Goal: Information Seeking & Learning: Learn about a topic

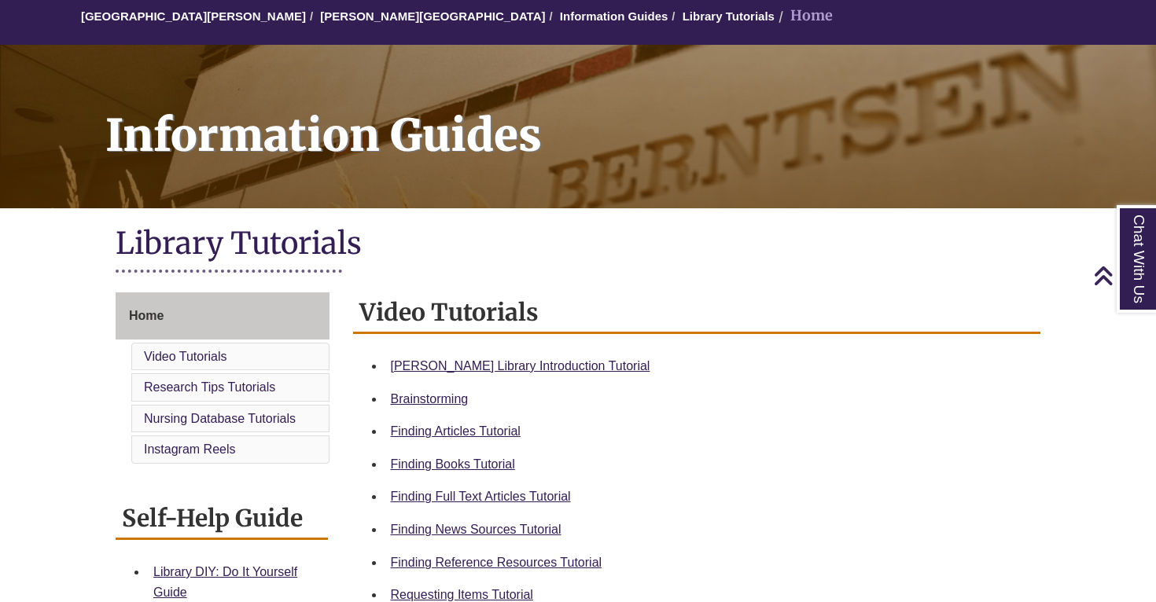
scroll to position [6, 0]
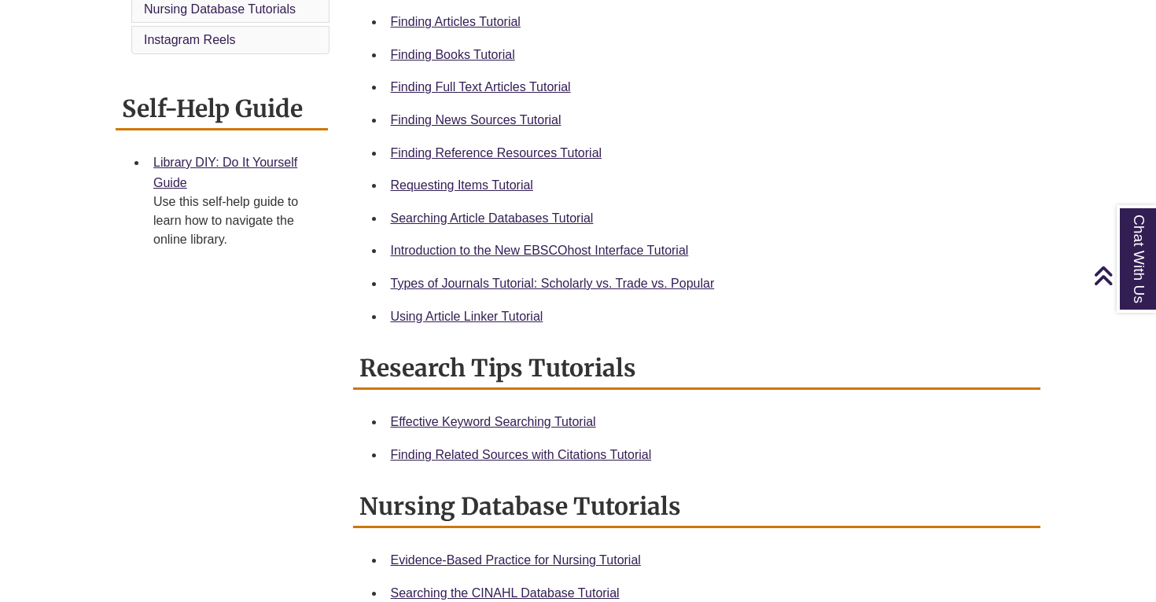
scroll to position [558, 0]
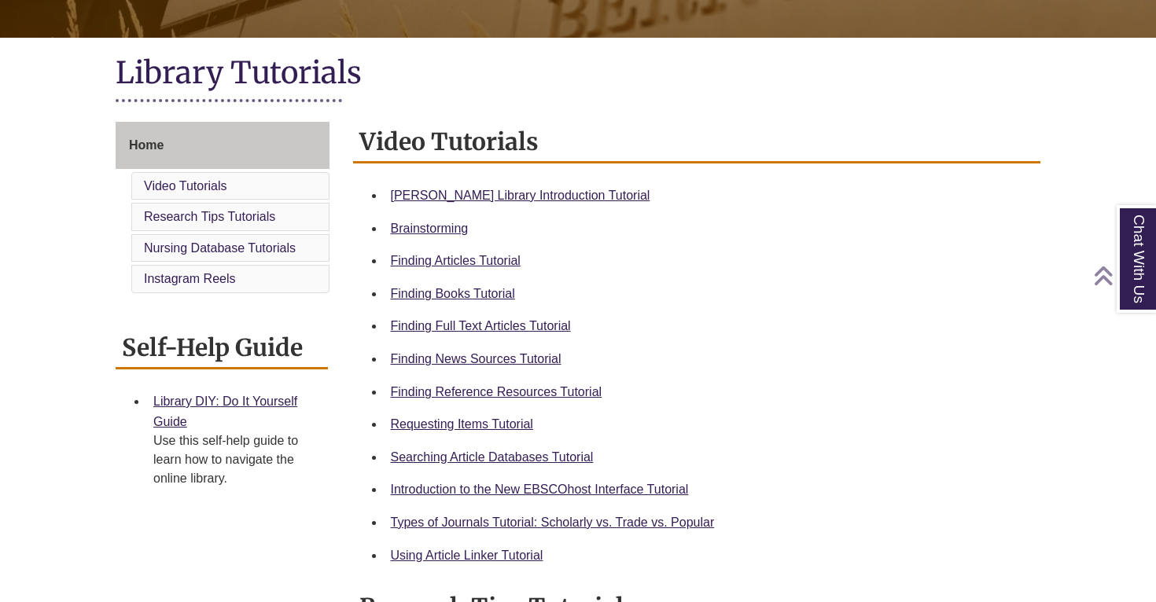
scroll to position [323, 0]
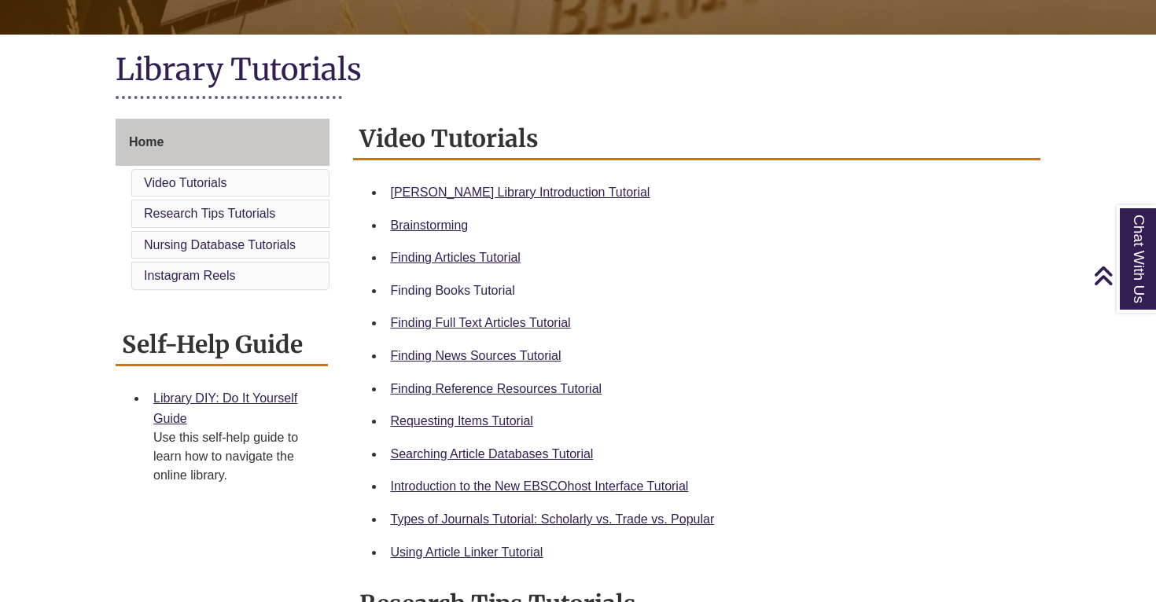
click at [488, 286] on link "Finding Books Tutorial" at bounding box center [453, 290] width 124 height 13
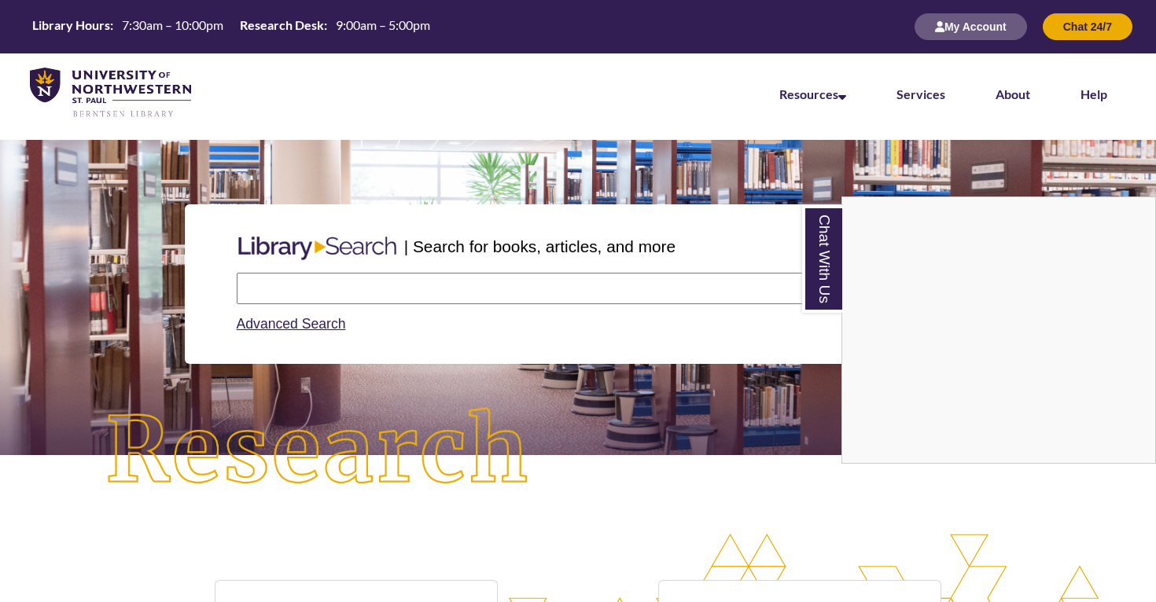
click at [445, 283] on div "Chat With Us" at bounding box center [578, 301] width 1156 height 602
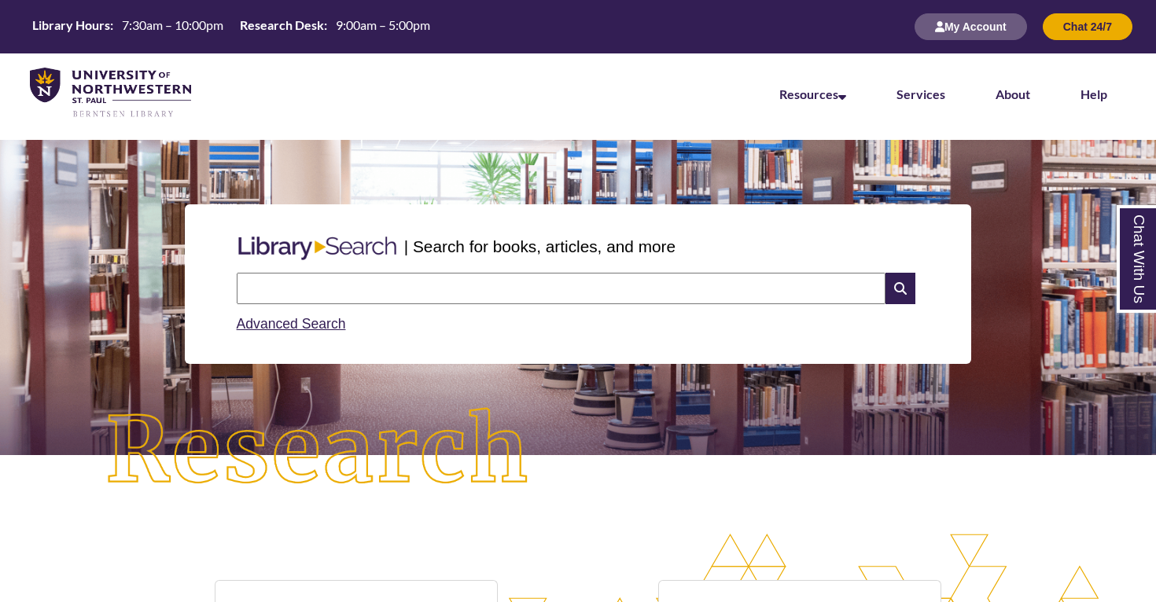
click at [443, 294] on input "text" at bounding box center [561, 288] width 649 height 31
type input "**********"
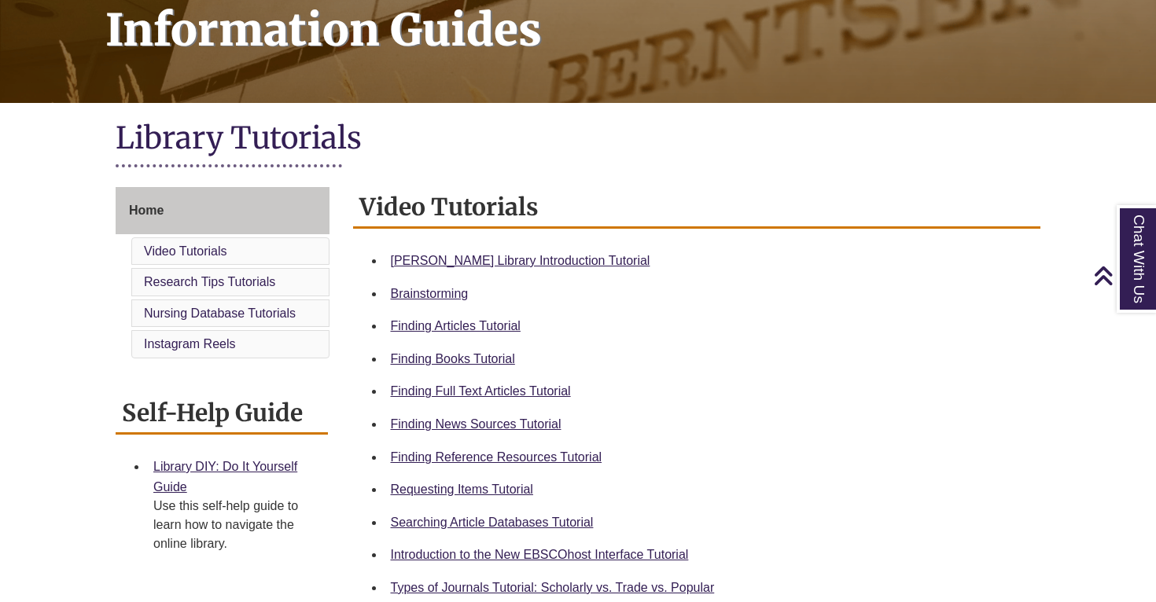
scroll to position [260, 0]
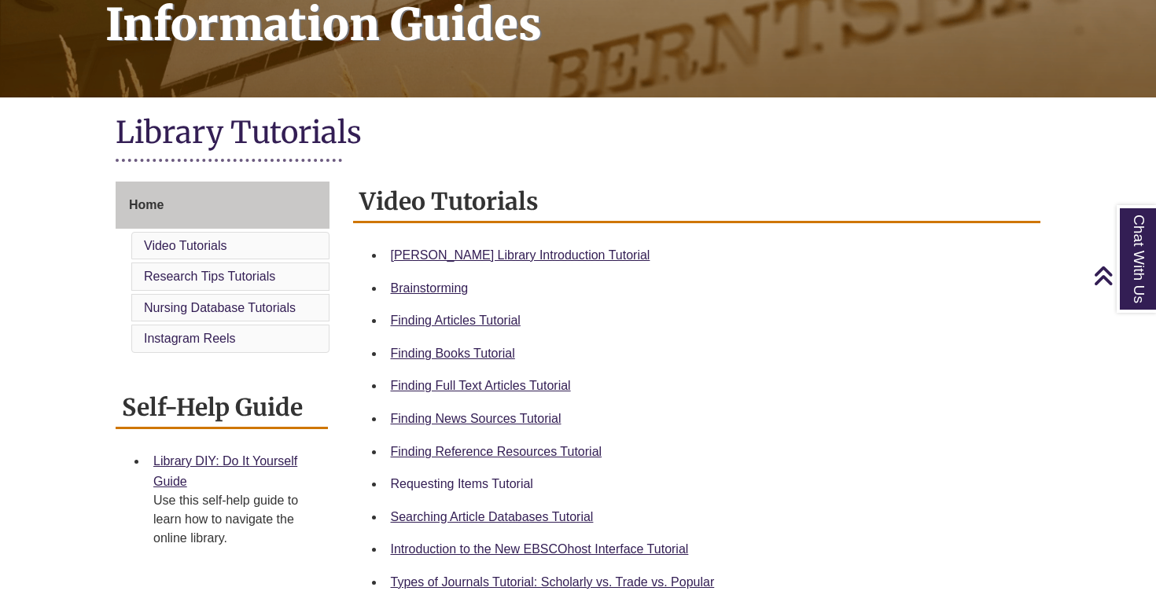
click at [469, 483] on link "Requesting Items Tutorial" at bounding box center [462, 483] width 142 height 13
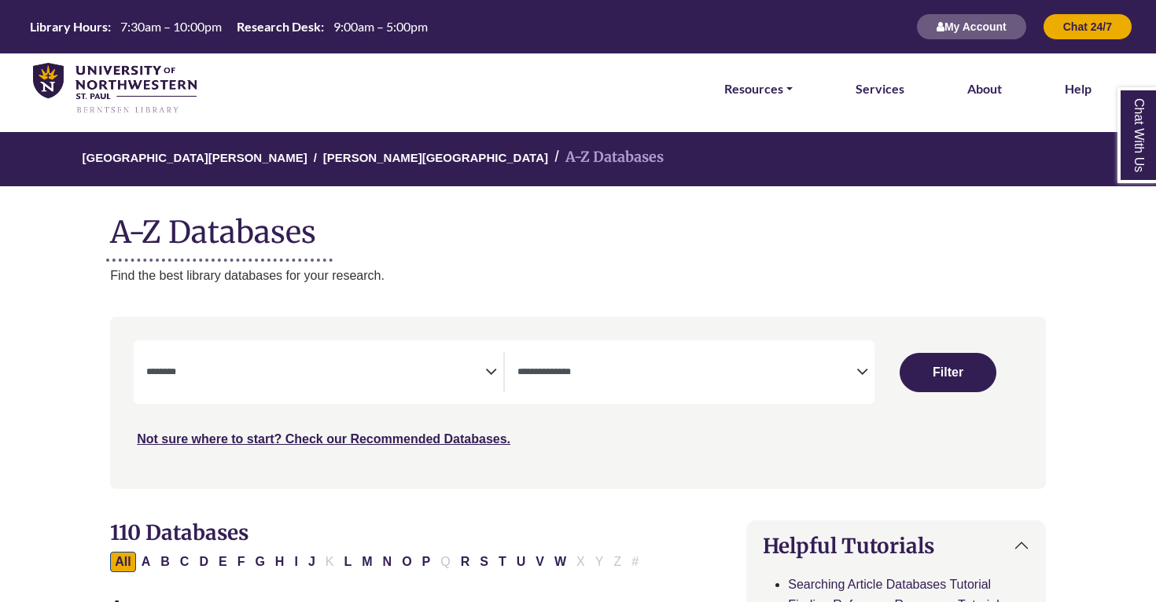
select select "Database Subject Filter"
select select "Database Types Filter"
click at [492, 370] on icon "Search filters" at bounding box center [491, 370] width 12 height 24
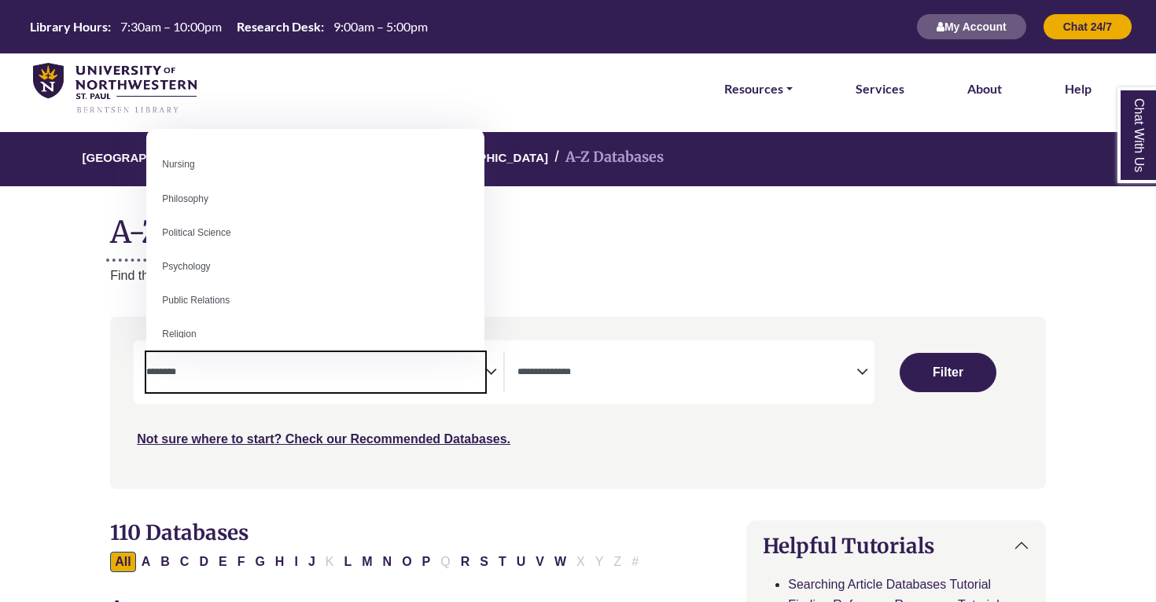
scroll to position [1144, 0]
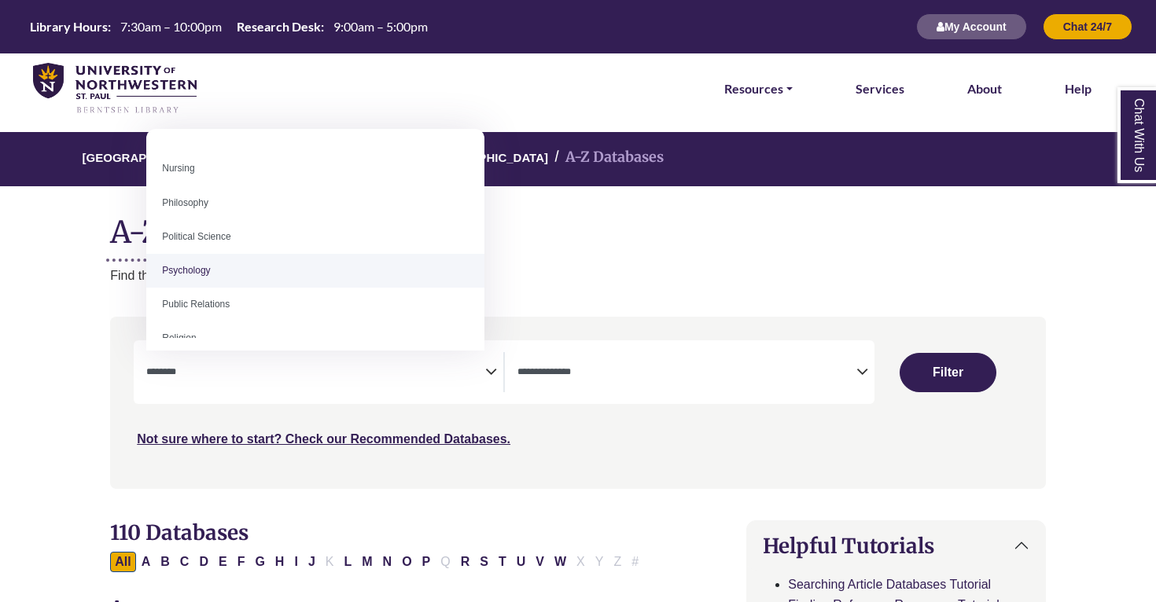
select select "*****"
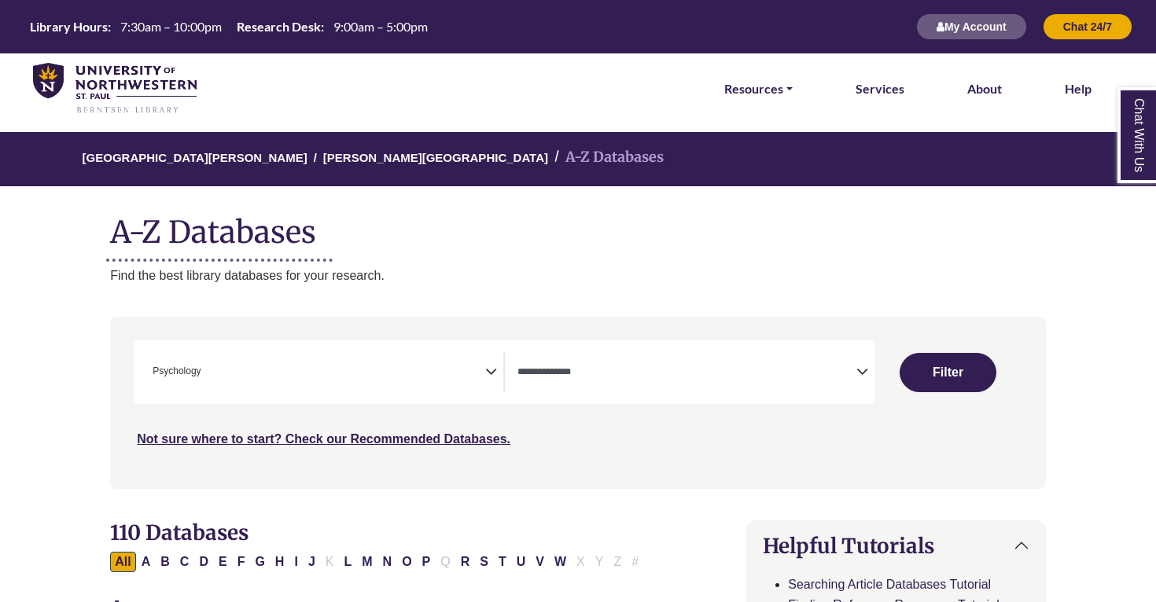
click at [860, 370] on icon "Search filters" at bounding box center [862, 370] width 12 height 24
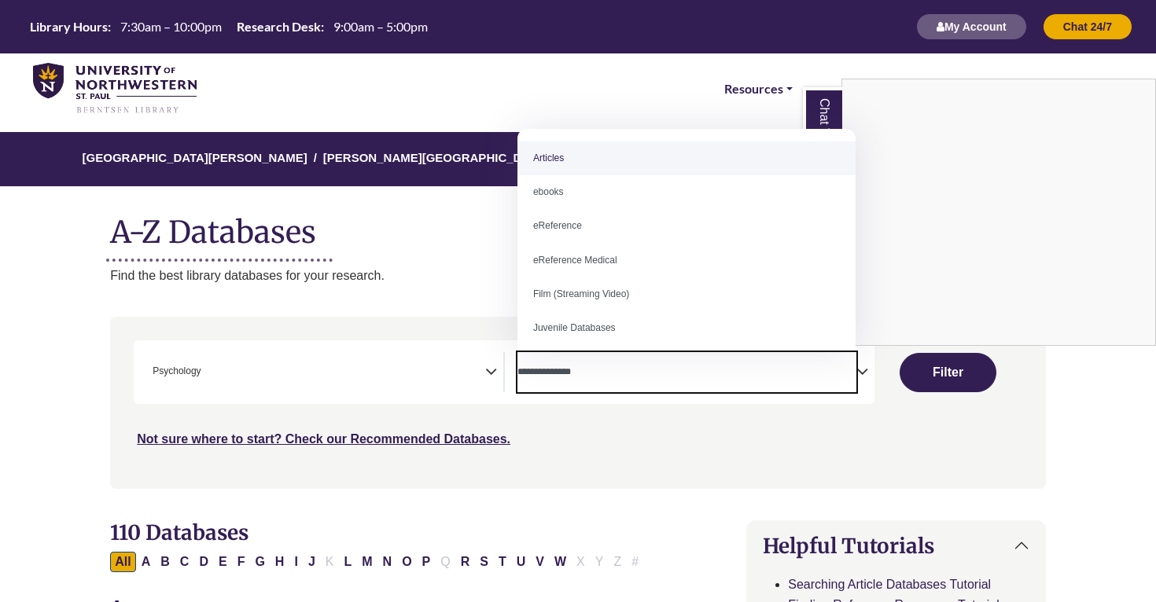
select select "*****"
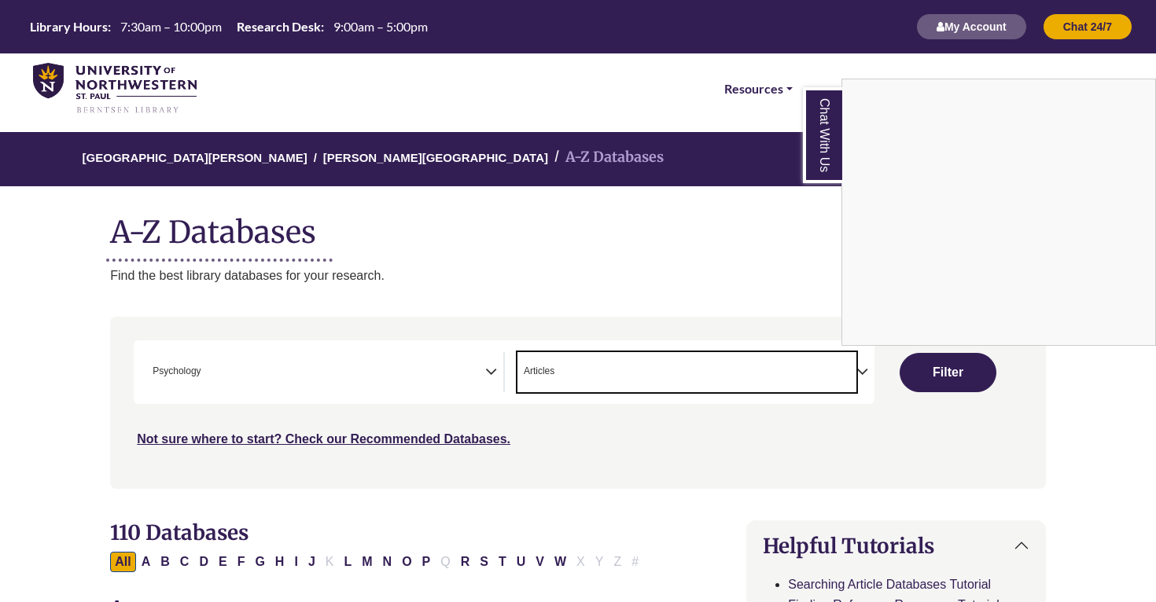
click at [970, 373] on div "Chat With Us" at bounding box center [578, 301] width 1156 height 602
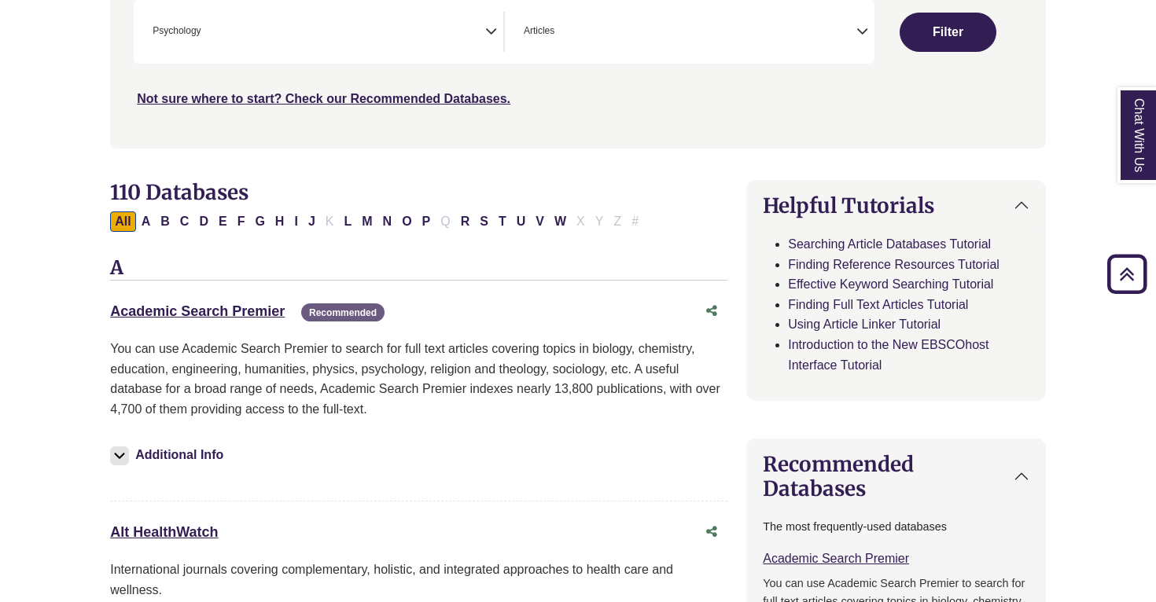
scroll to position [356, 0]
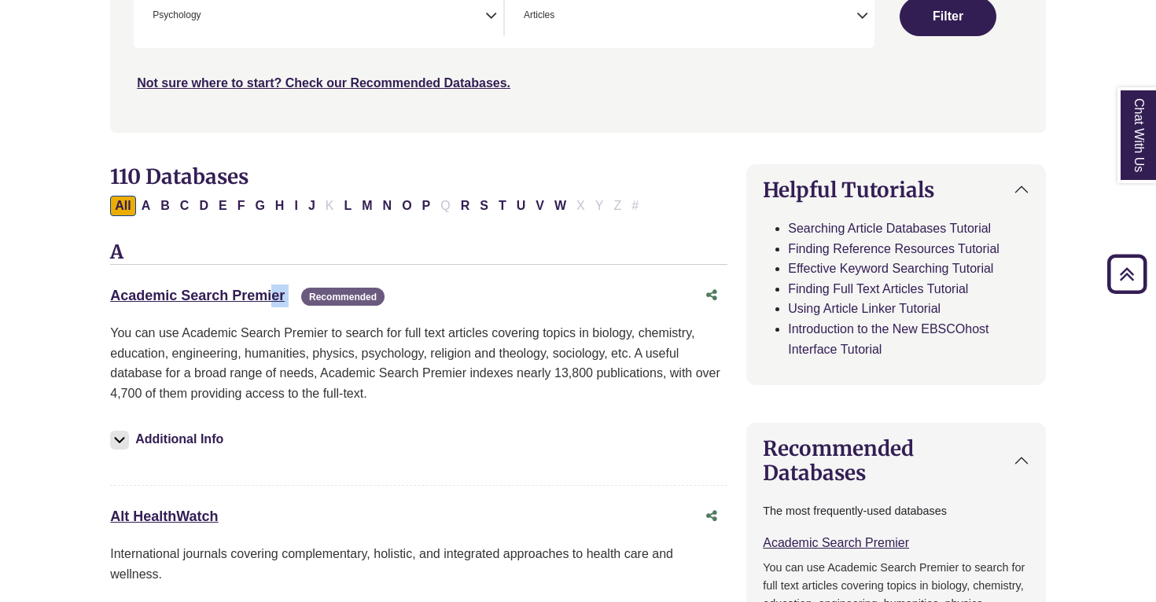
drag, startPoint x: 98, startPoint y: 280, endPoint x: 289, endPoint y: 294, distance: 192.4
copy div "Academic Search Premier This link opens in a new window"
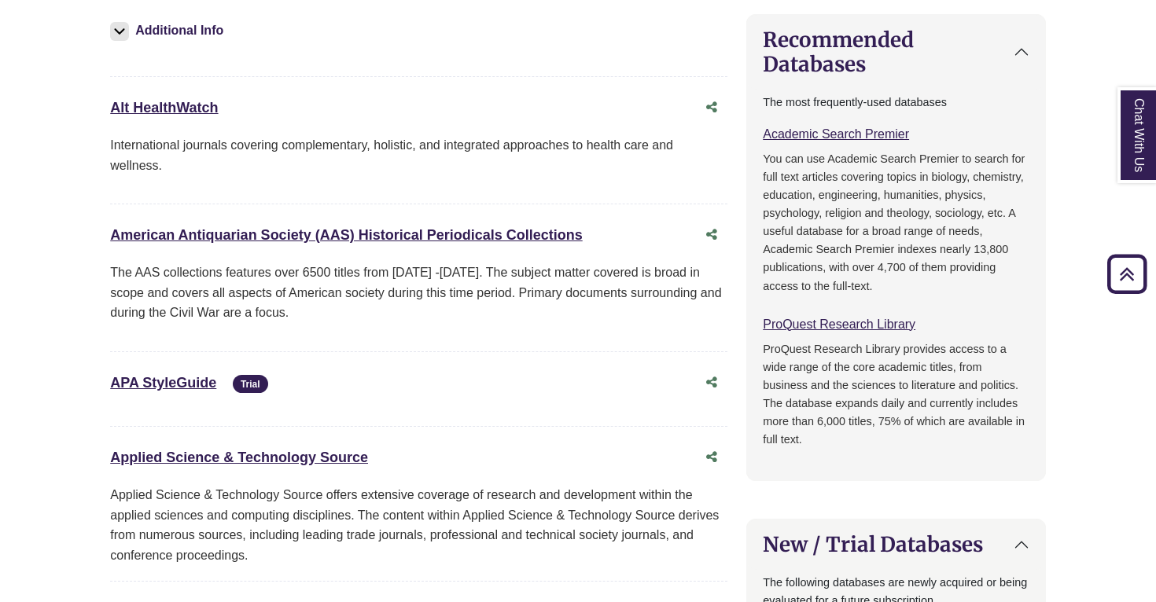
scroll to position [758, 0]
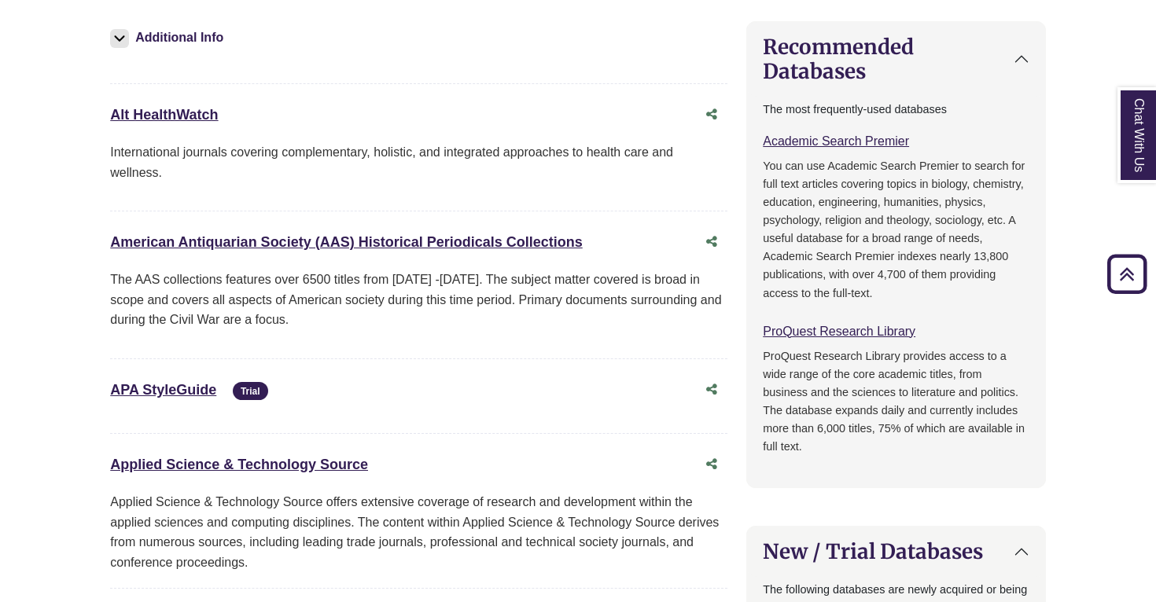
drag, startPoint x: 98, startPoint y: 100, endPoint x: 221, endPoint y: 116, distance: 123.7
copy link "Alt HealthWatch"
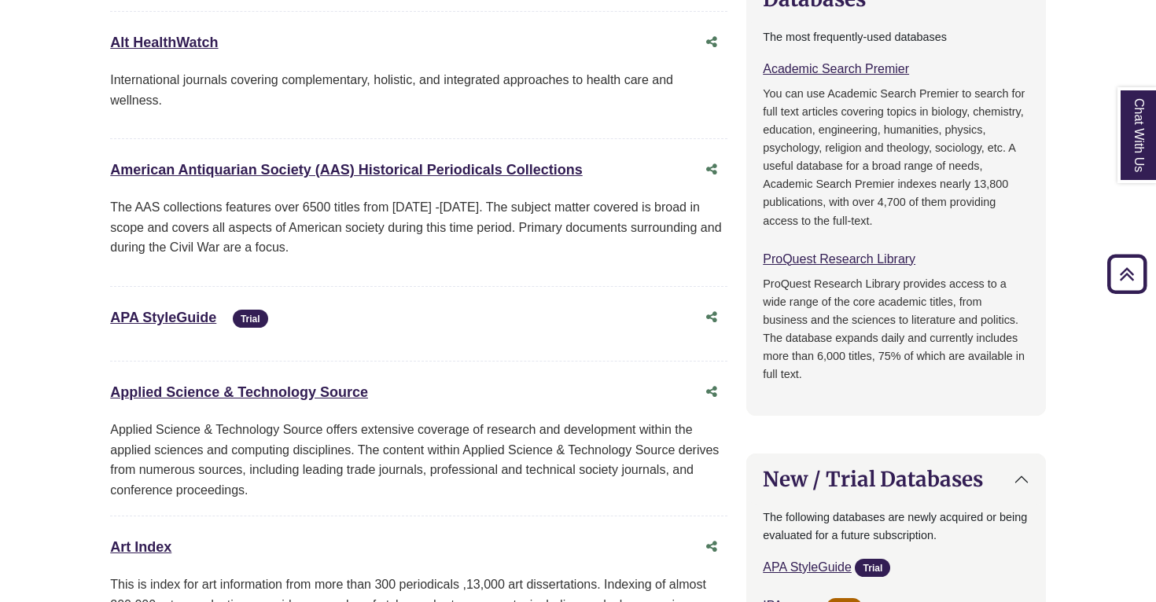
scroll to position [833, 0]
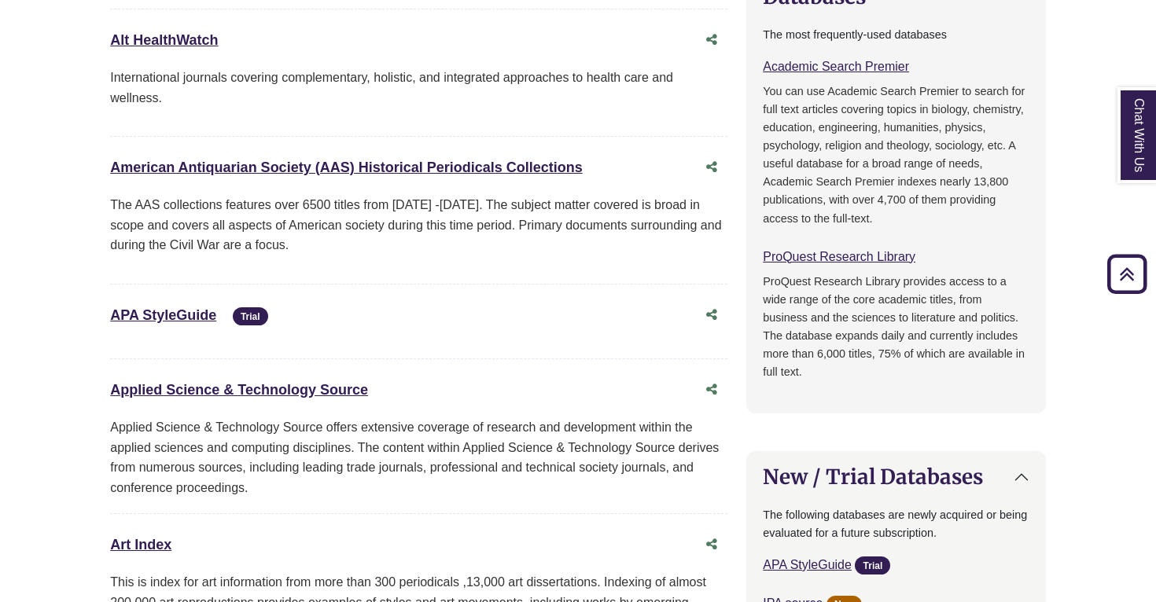
drag, startPoint x: 93, startPoint y: 368, endPoint x: 397, endPoint y: 381, distance: 304.6
copy link "Applied Science & Technology Source"
